Goal: Transaction & Acquisition: Purchase product/service

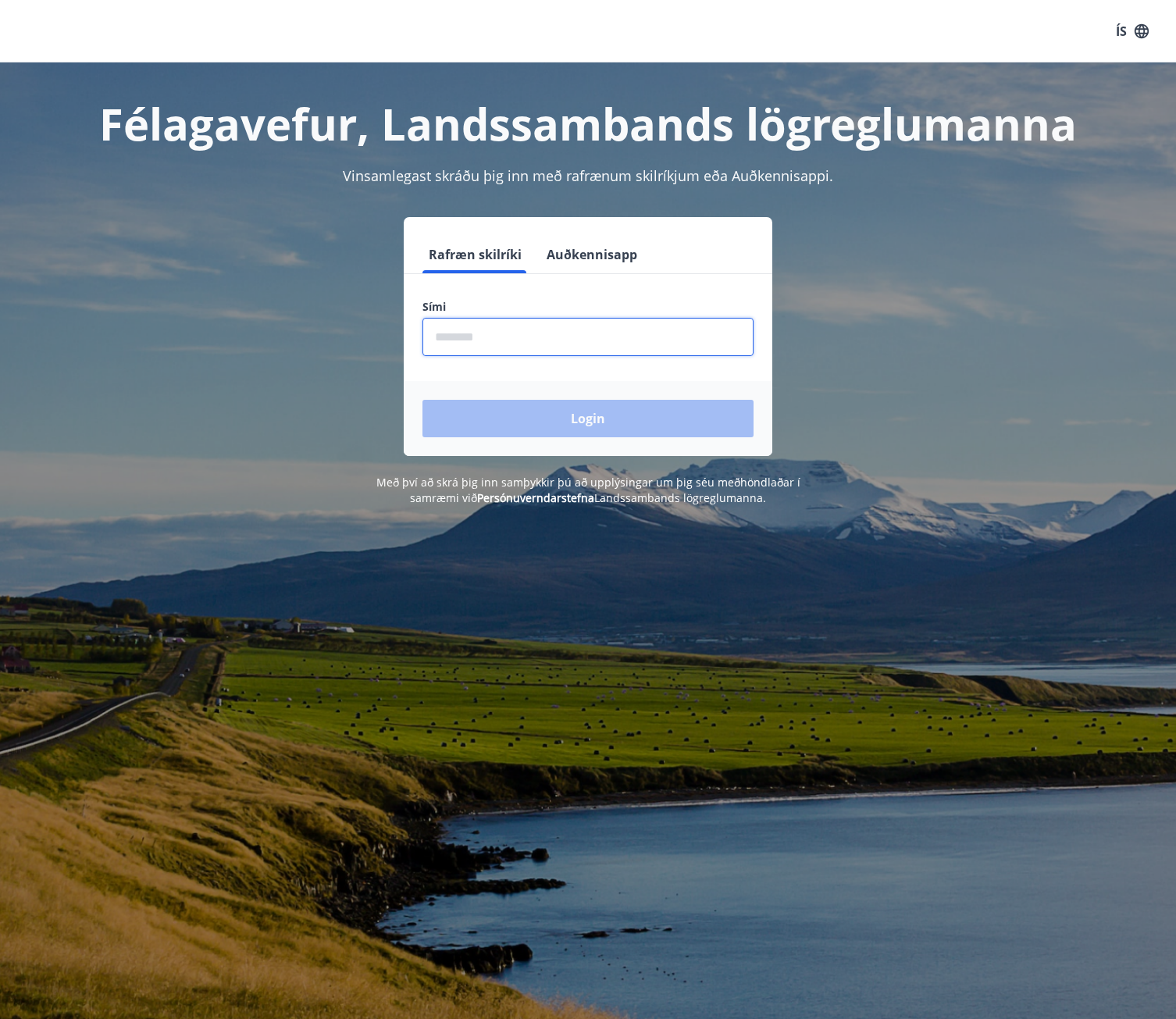
click at [567, 350] on input "phone" at bounding box center [587, 337] width 331 height 38
type input "********"
click at [422, 400] on button "Login" at bounding box center [587, 418] width 331 height 37
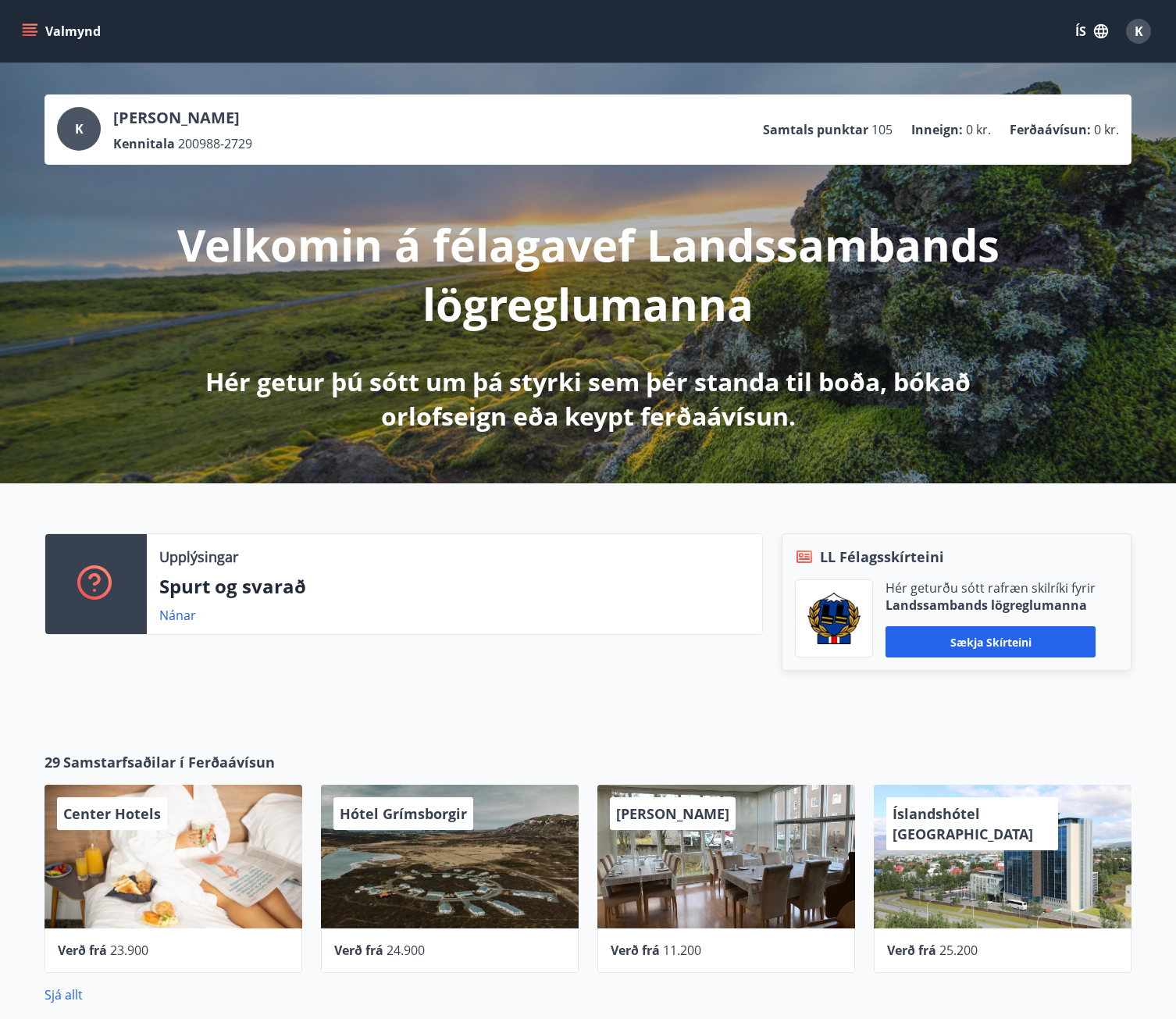
click at [30, 30] on icon "menu" at bounding box center [29, 31] width 16 height 16
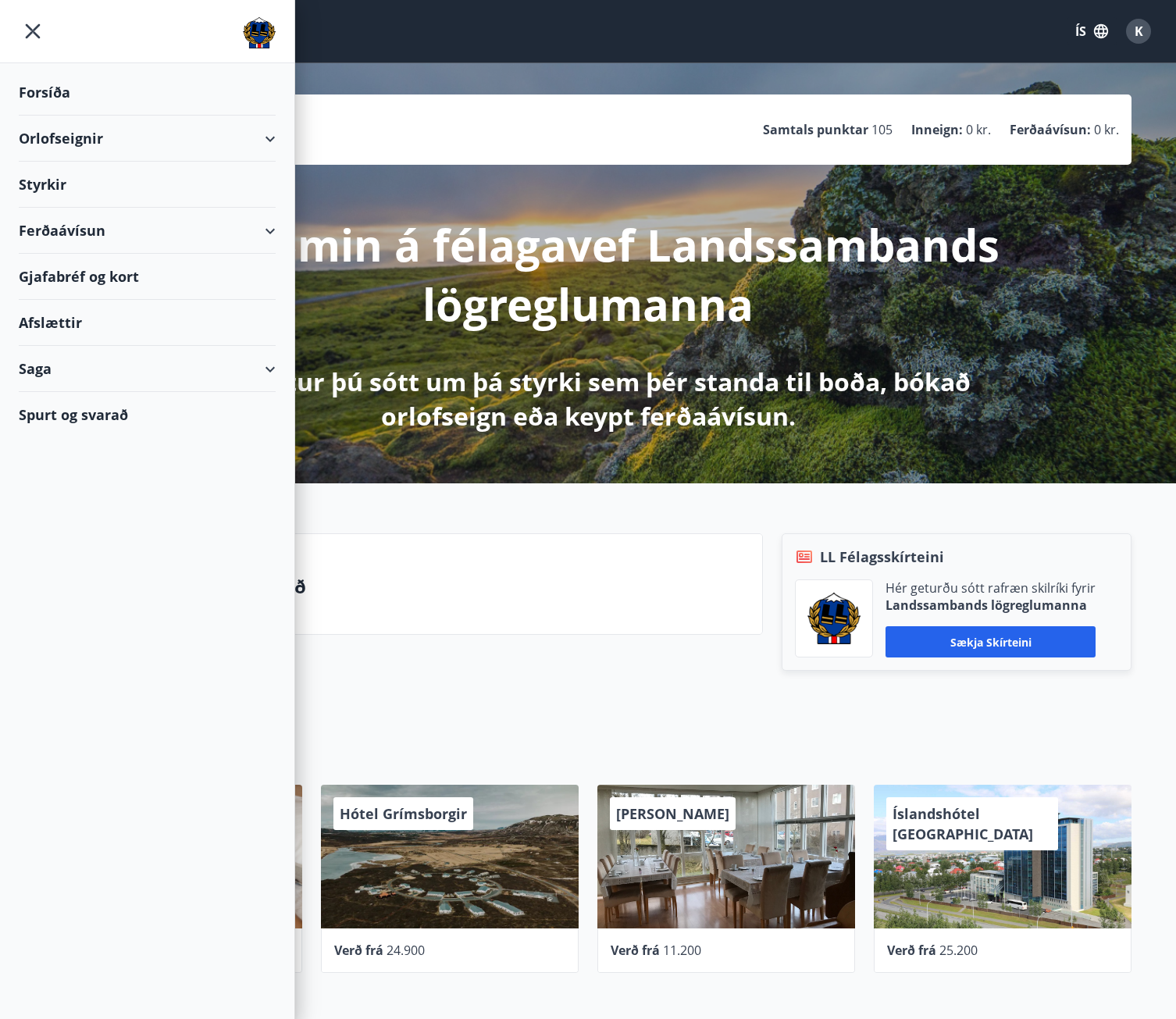
click at [271, 232] on div "Ferðaávísun" at bounding box center [148, 231] width 257 height 46
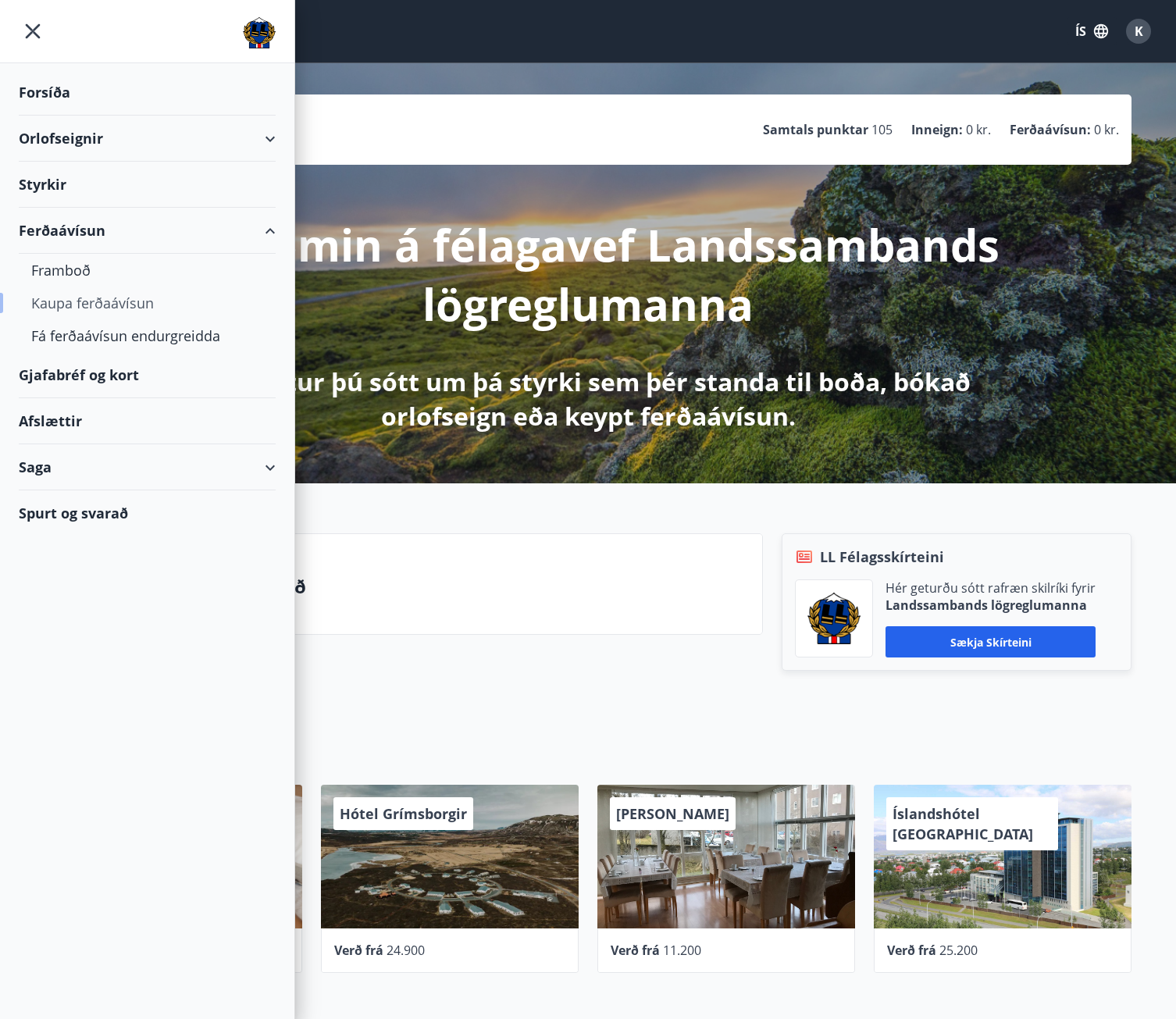
click at [143, 308] on div "Kaupa ferðaávísun" at bounding box center [147, 303] width 232 height 33
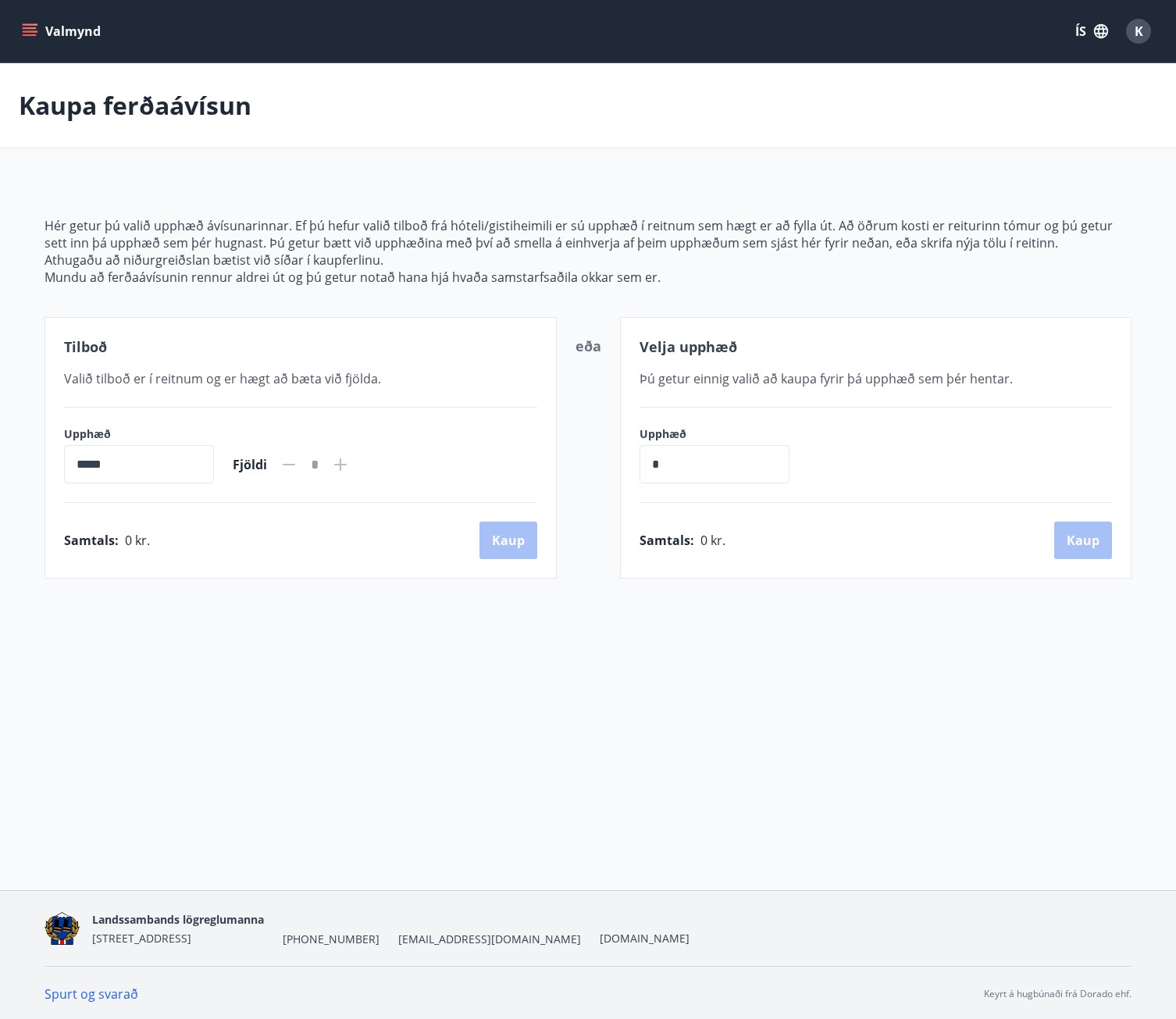
click at [266, 379] on span "Valið tilboð er í reitnum og er hægt að bæta við fjölda." at bounding box center [222, 379] width 317 height 17
click at [25, 32] on icon "menu" at bounding box center [31, 31] width 17 height 2
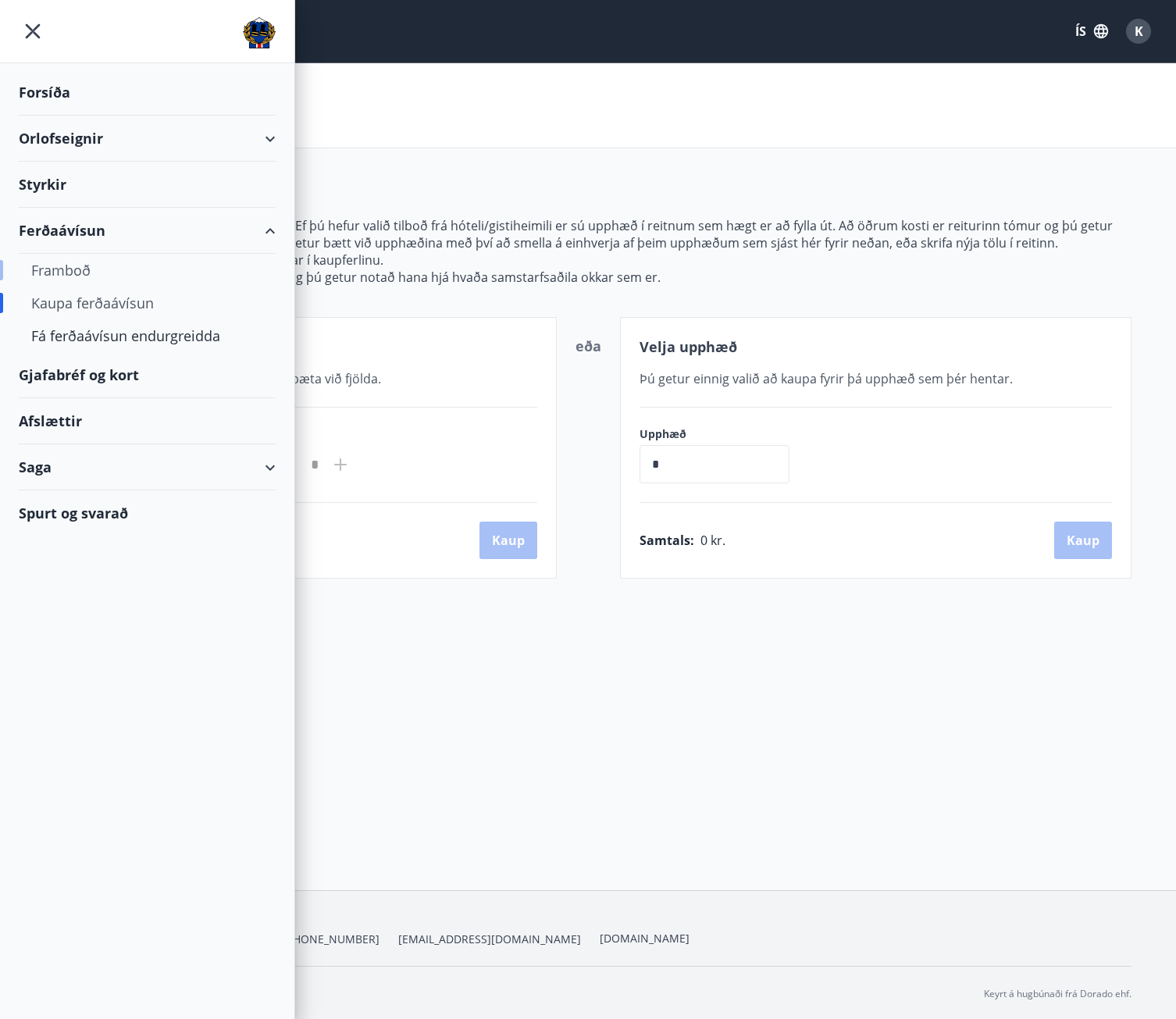
click at [89, 263] on div "Framboð" at bounding box center [147, 270] width 232 height 33
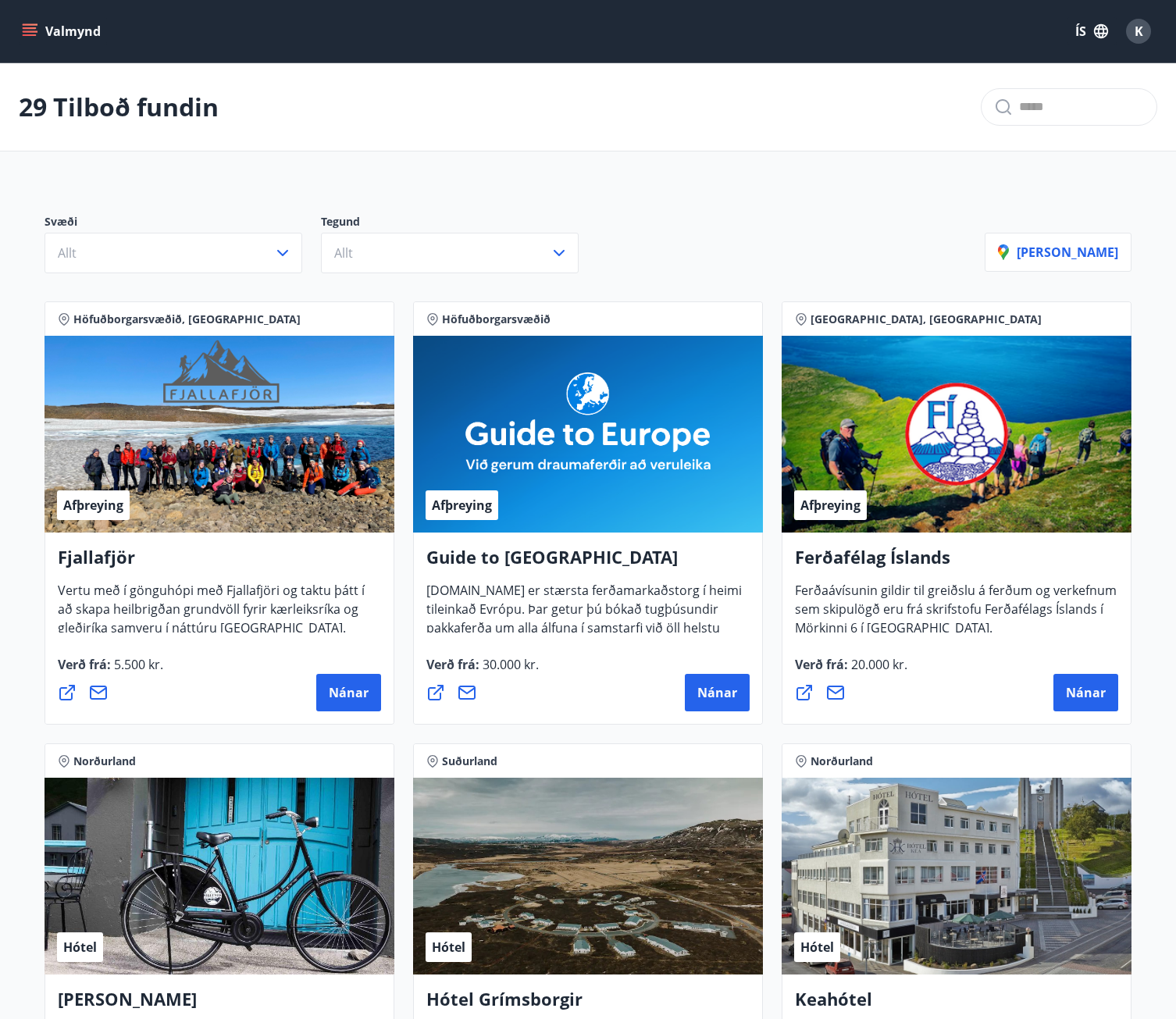
click at [28, 32] on icon "menu" at bounding box center [31, 31] width 17 height 2
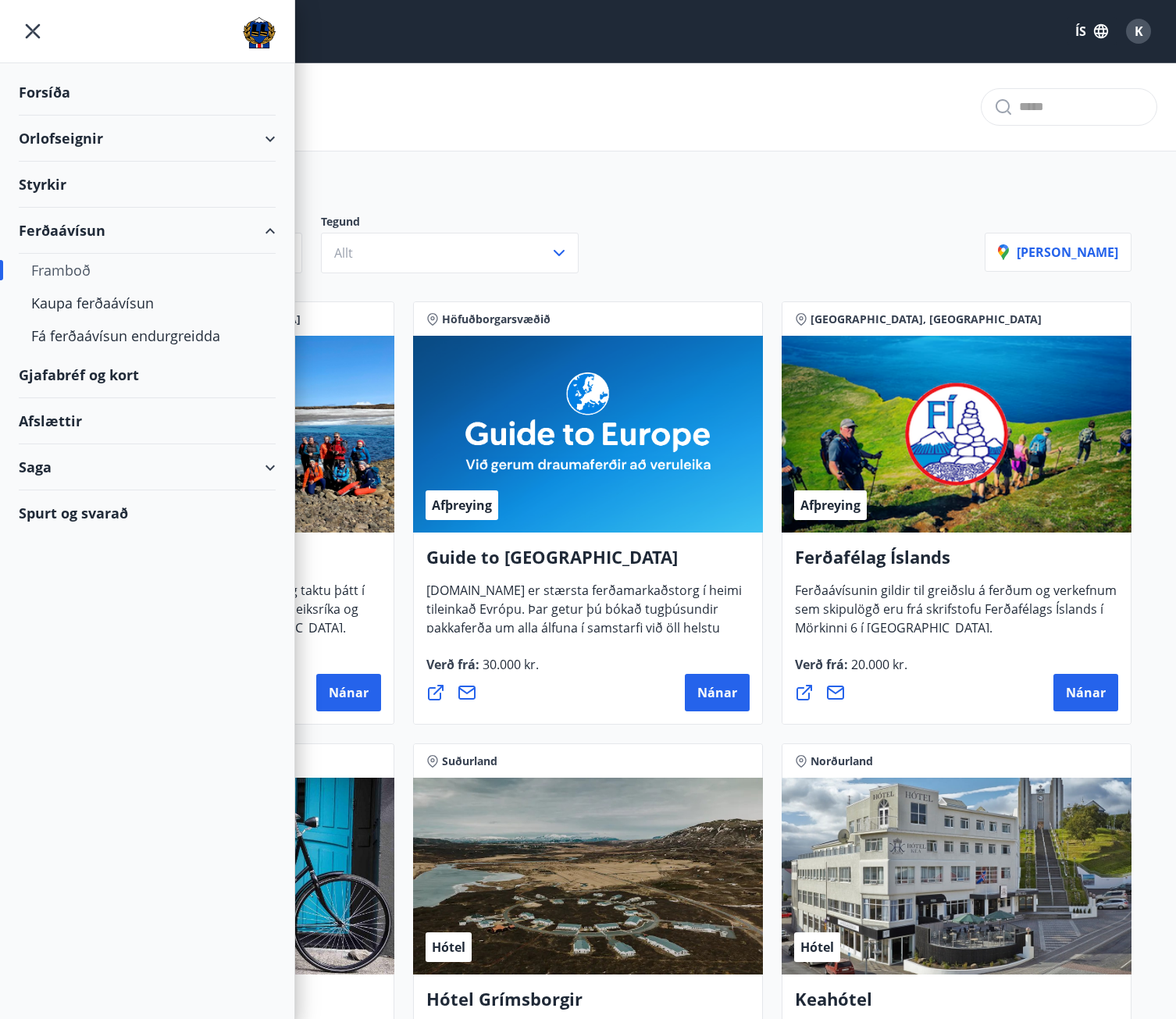
click at [93, 374] on div "Gjafabréf og kort" at bounding box center [148, 375] width 257 height 46
